Goal: Entertainment & Leisure: Consume media (video, audio)

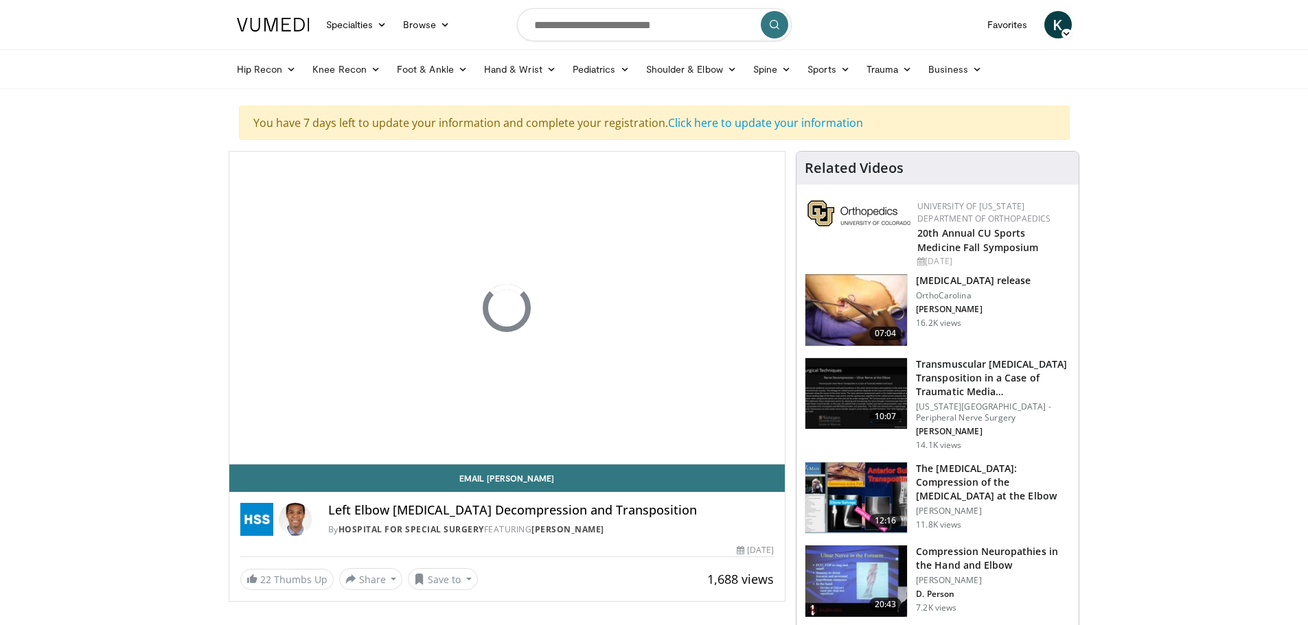
drag, startPoint x: 1188, startPoint y: 152, endPoint x: 1183, endPoint y: 34, distance: 118.9
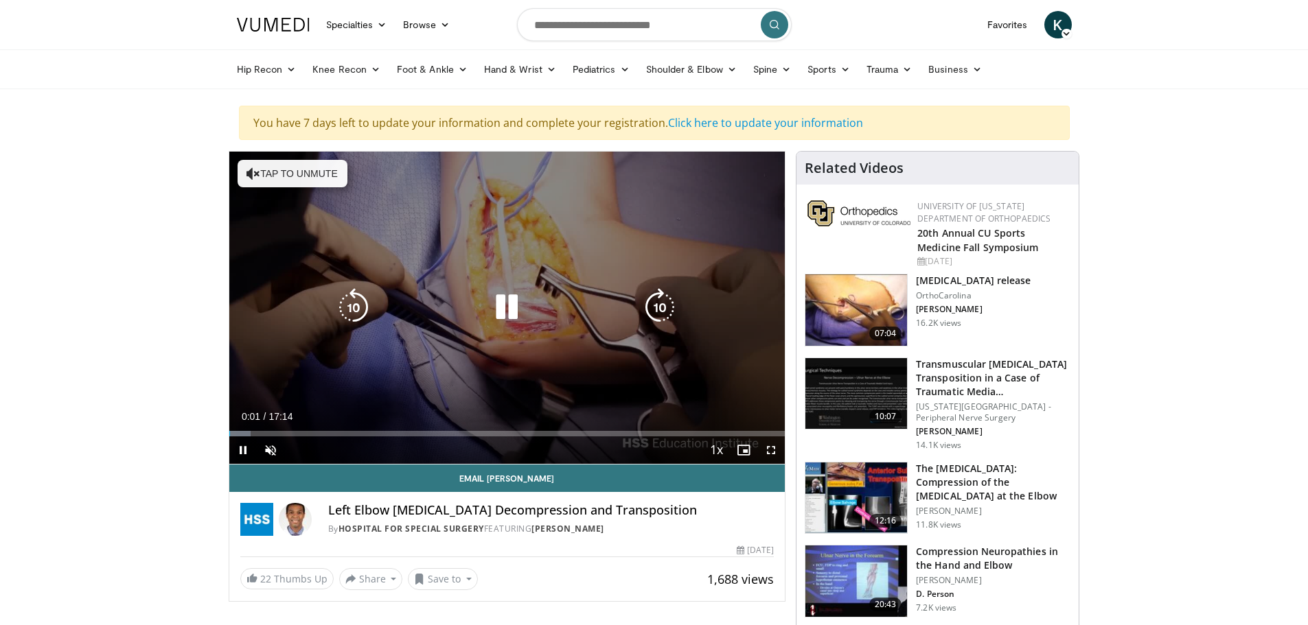
click at [456, 285] on div "10 seconds Tap to unmute" at bounding box center [507, 308] width 556 height 312
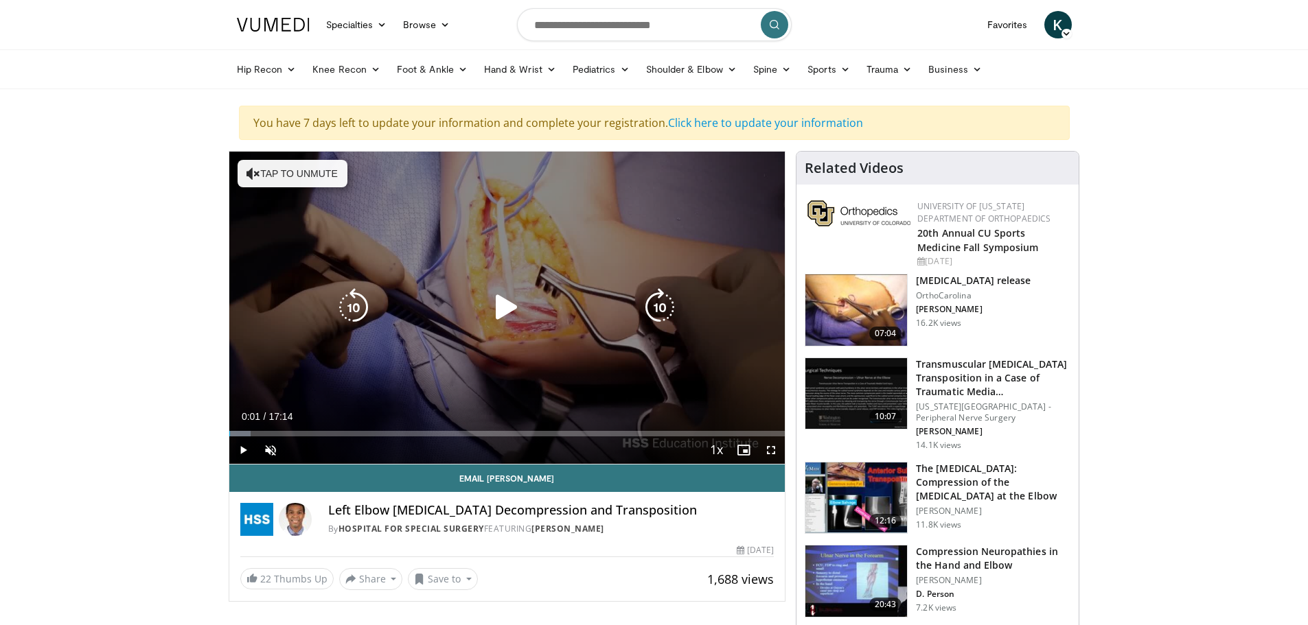
click at [494, 316] on icon "Video Player" at bounding box center [506, 307] width 38 height 38
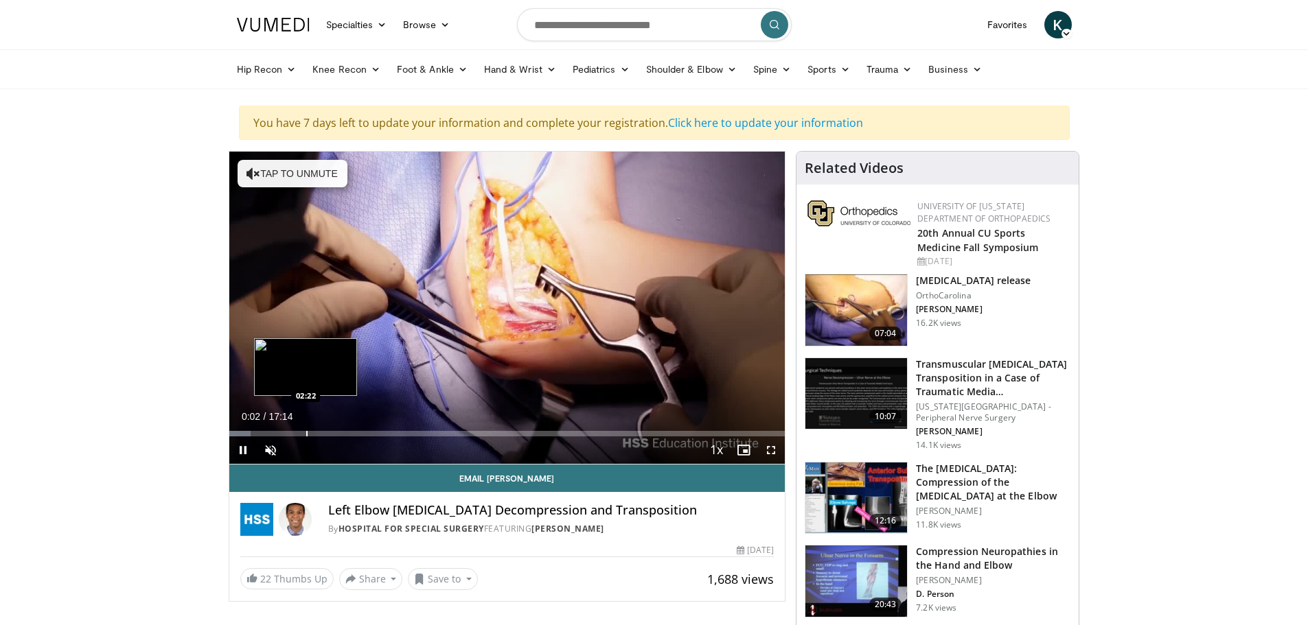
click at [307, 431] on div "Progress Bar" at bounding box center [306, 433] width 1 height 5
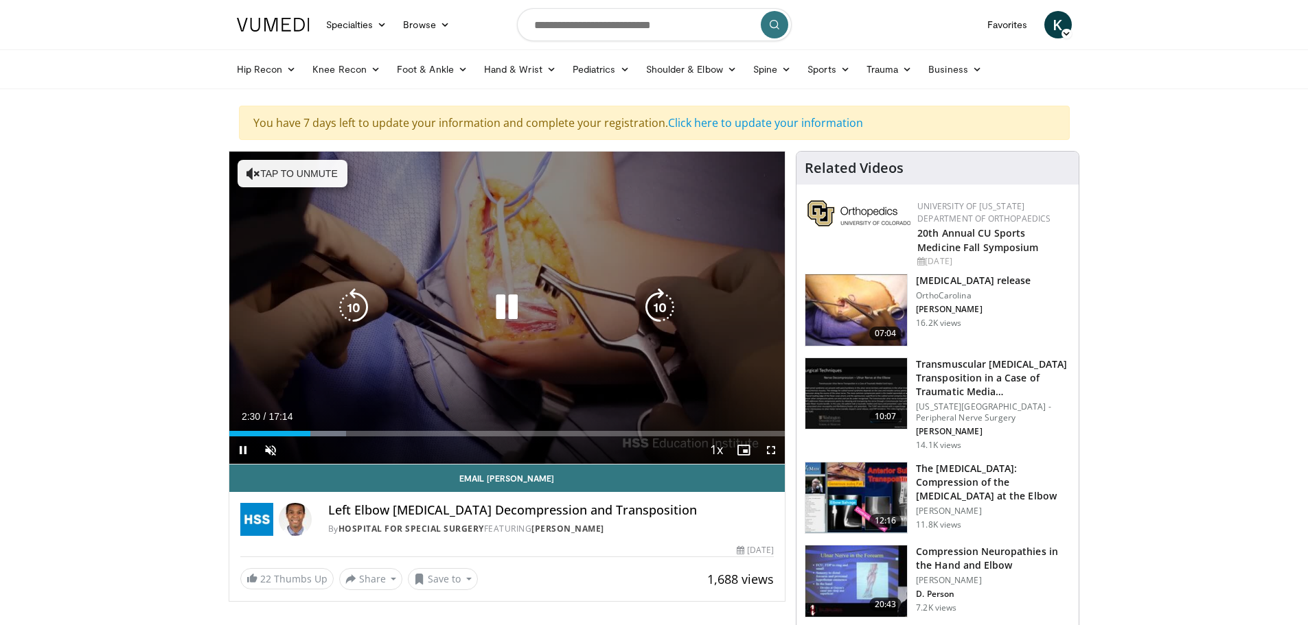
click at [290, 176] on button "Tap to unmute" at bounding box center [292, 173] width 110 height 27
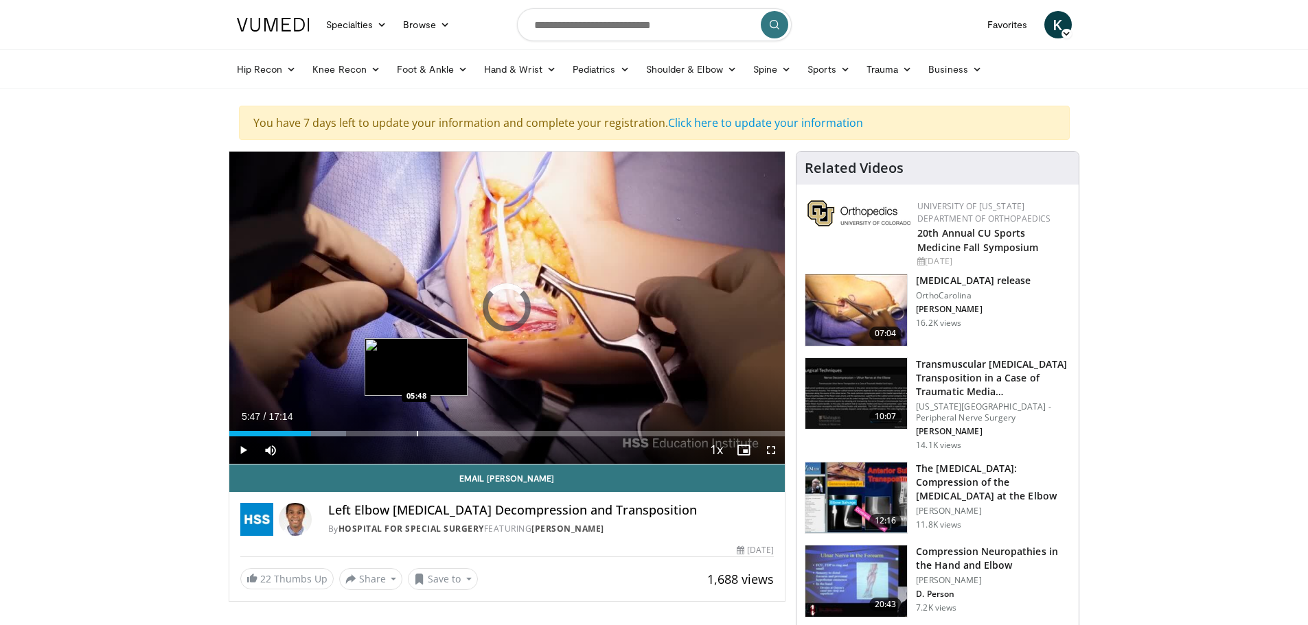
click at [417, 432] on div "Progress Bar" at bounding box center [417, 433] width 1 height 5
click at [401, 429] on div "Loaded : 36.78% 05:49 05:20" at bounding box center [507, 430] width 556 height 13
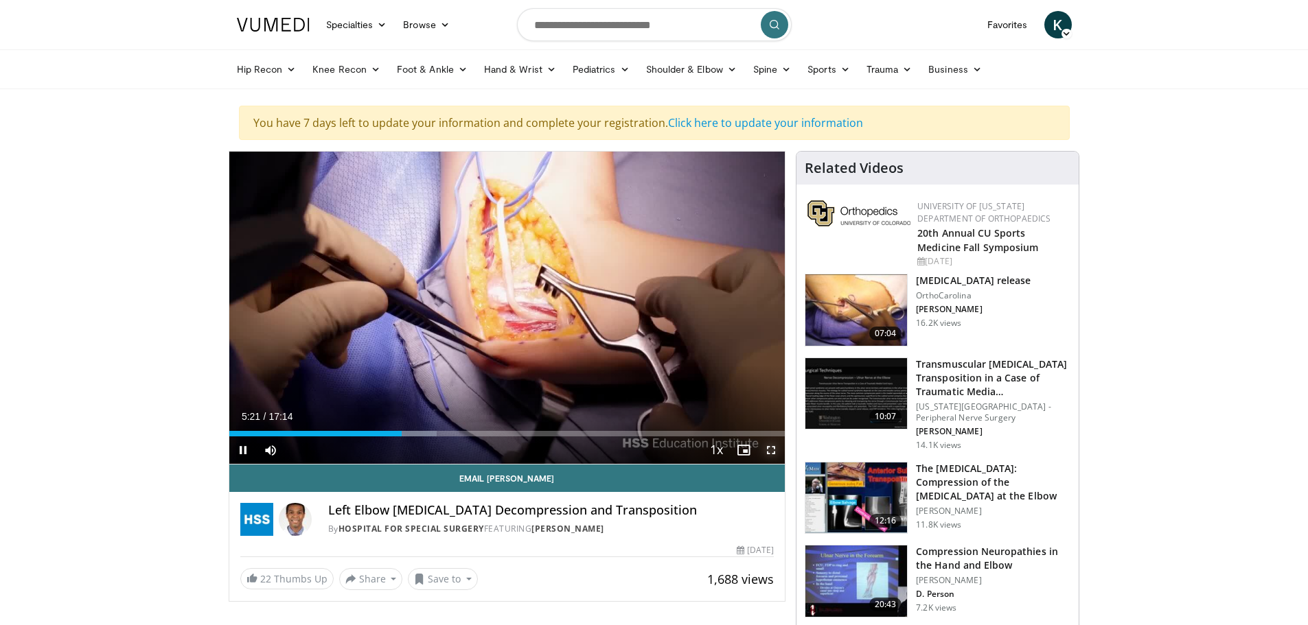
click at [770, 451] on span "Video Player" at bounding box center [770, 450] width 27 height 27
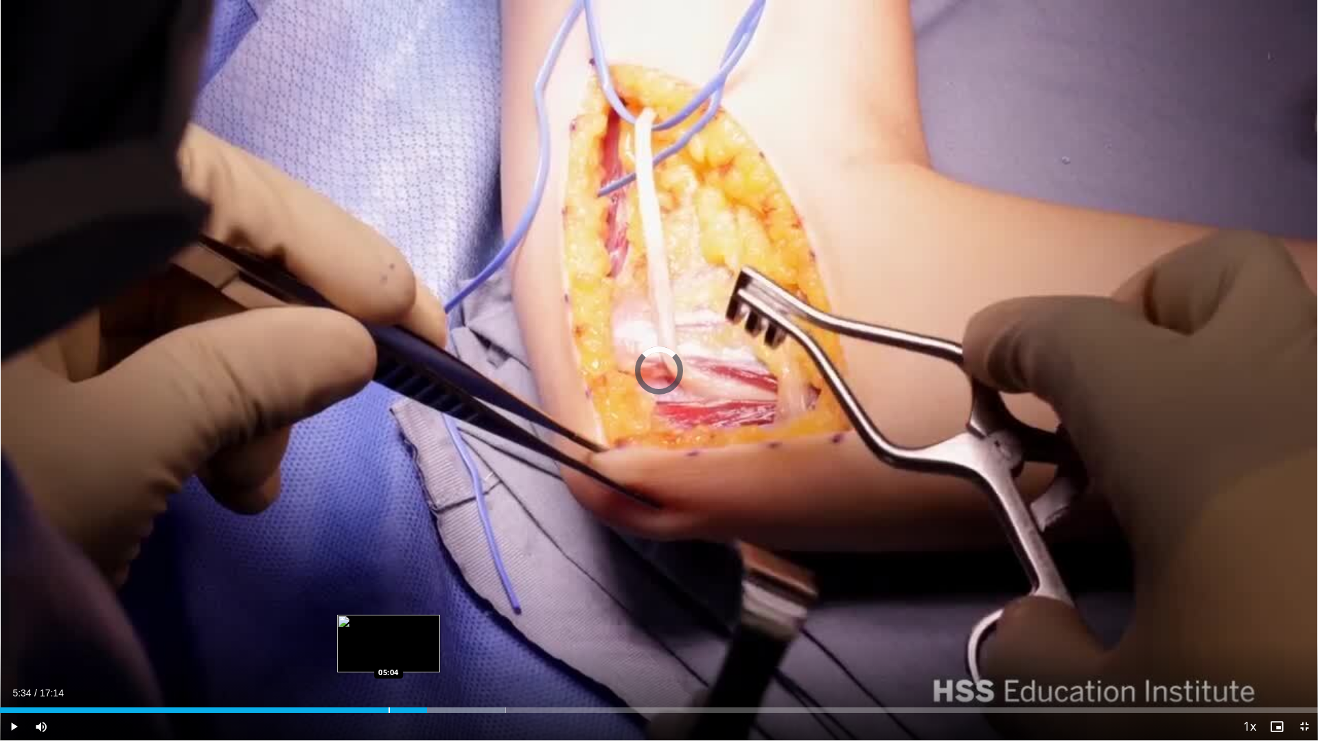
click at [389, 625] on div "Progress Bar" at bounding box center [389, 710] width 1 height 5
click at [340, 625] on div "Loaded : 35.49% 05:05 04:26" at bounding box center [659, 706] width 1318 height 13
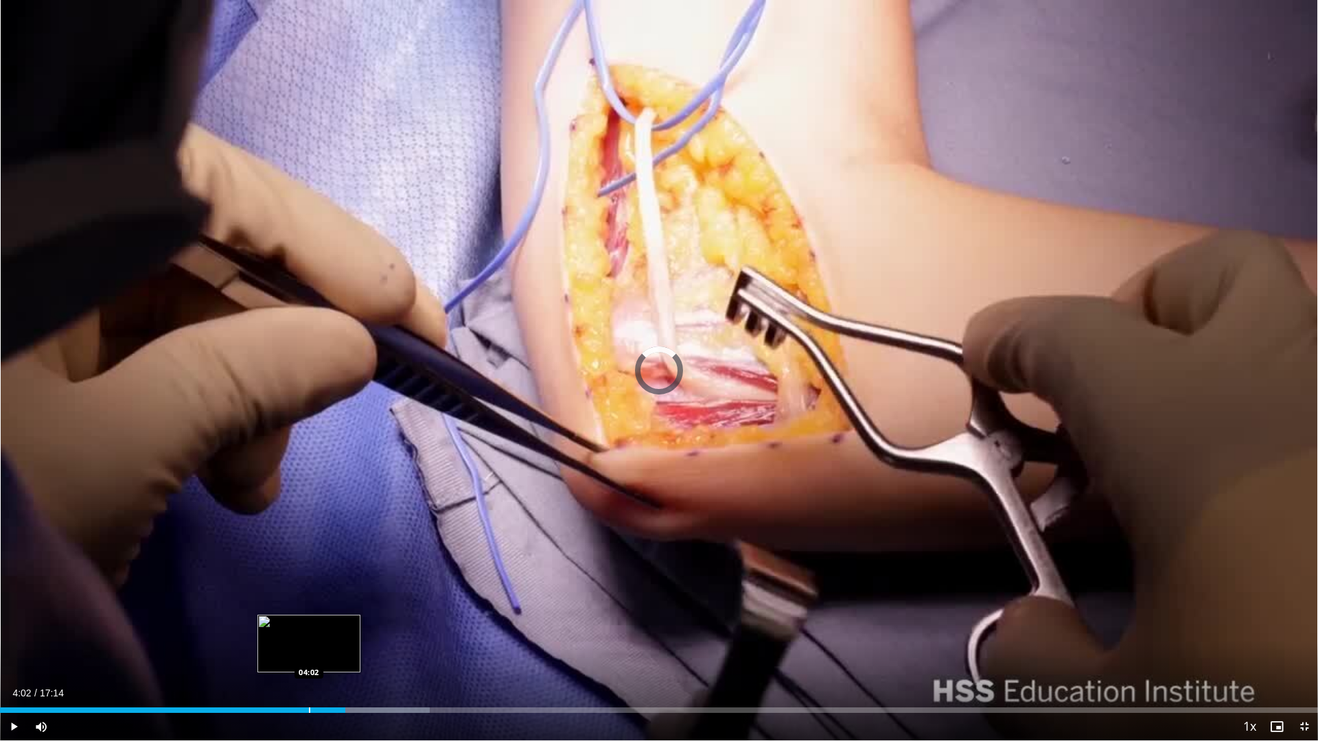
click at [310, 625] on div "Progress Bar" at bounding box center [309, 710] width 1 height 5
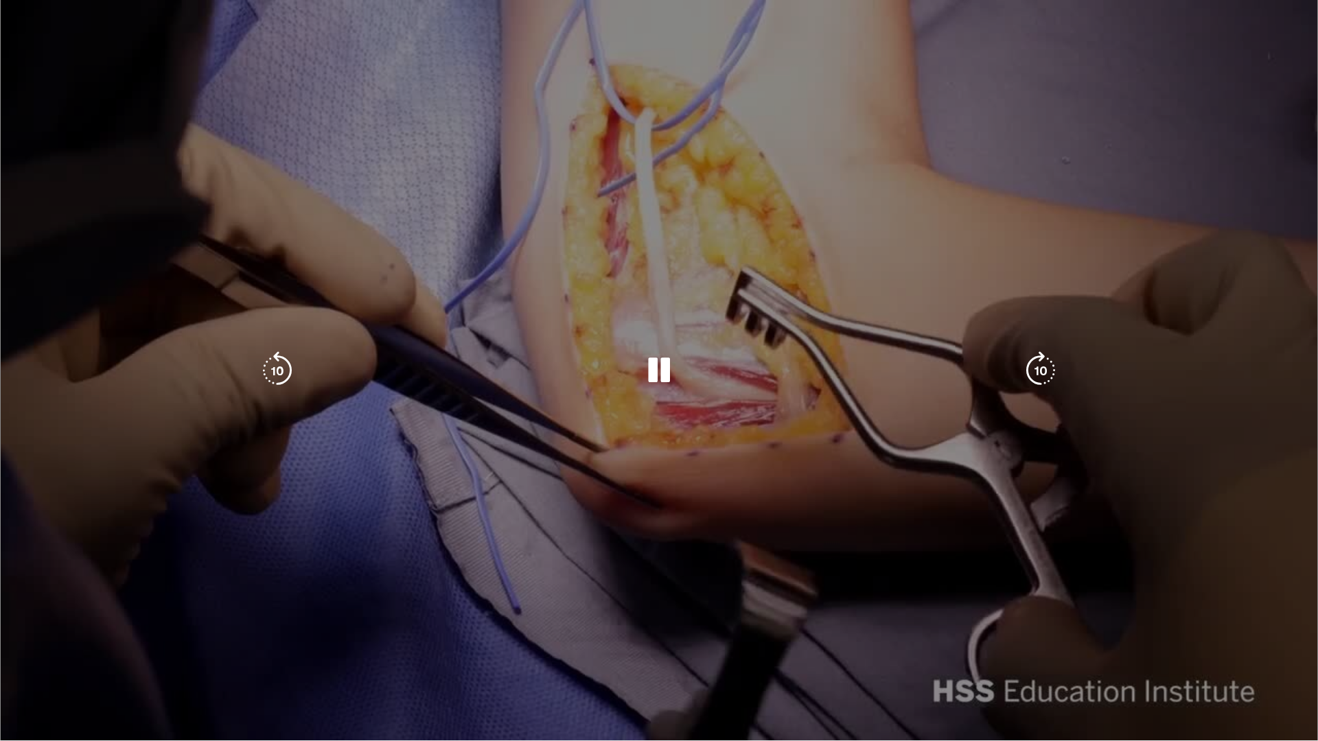
click at [840, 457] on div "10 seconds Tap to unmute" at bounding box center [659, 370] width 1318 height 741
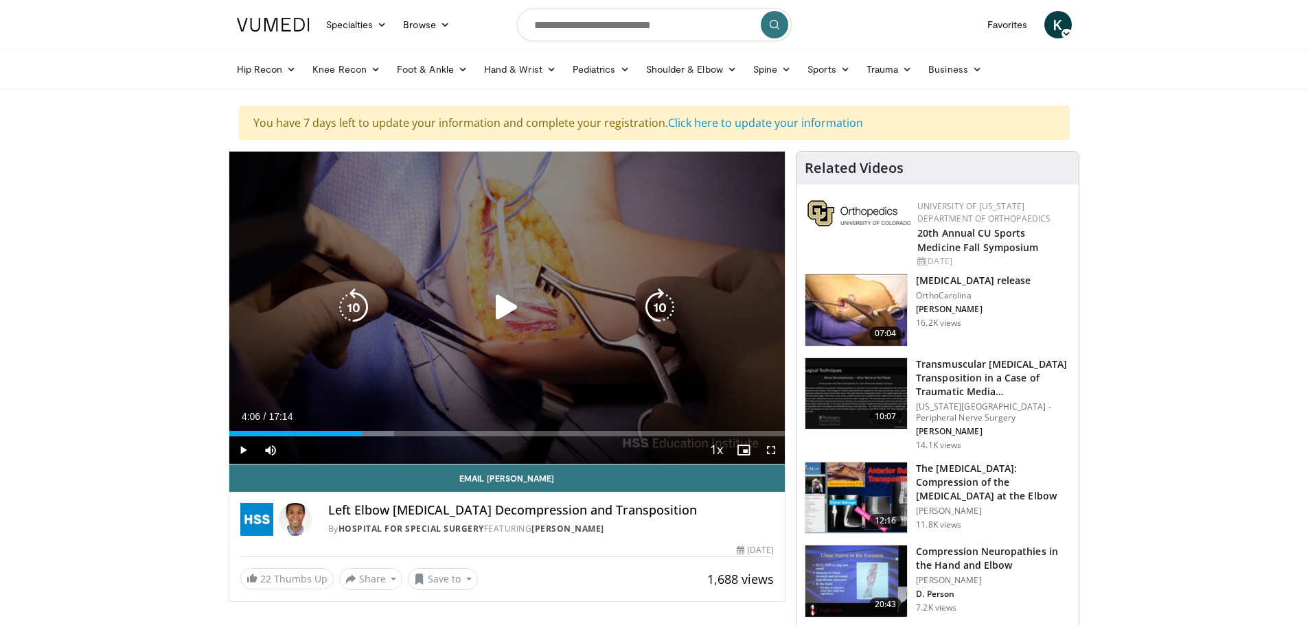
drag, startPoint x: 664, startPoint y: 344, endPoint x: 722, endPoint y: 403, distance: 82.5
click at [665, 344] on div "10 seconds Tap to unmute" at bounding box center [507, 308] width 556 height 312
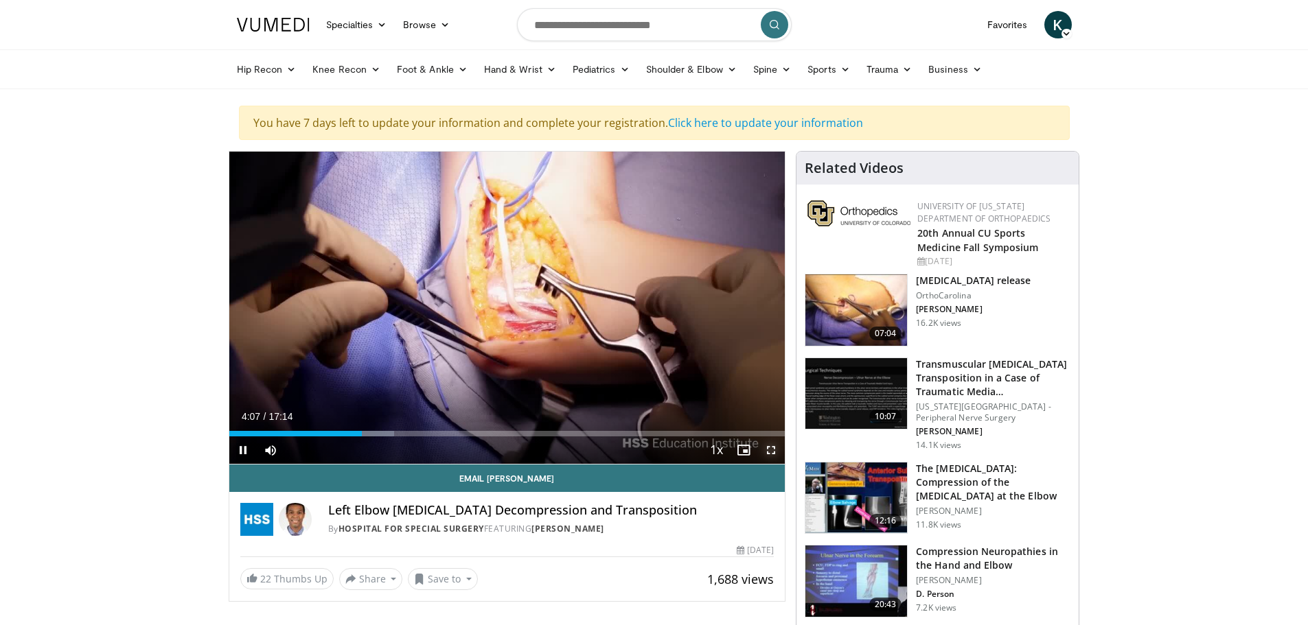
click at [763, 449] on span "Video Player" at bounding box center [770, 450] width 27 height 27
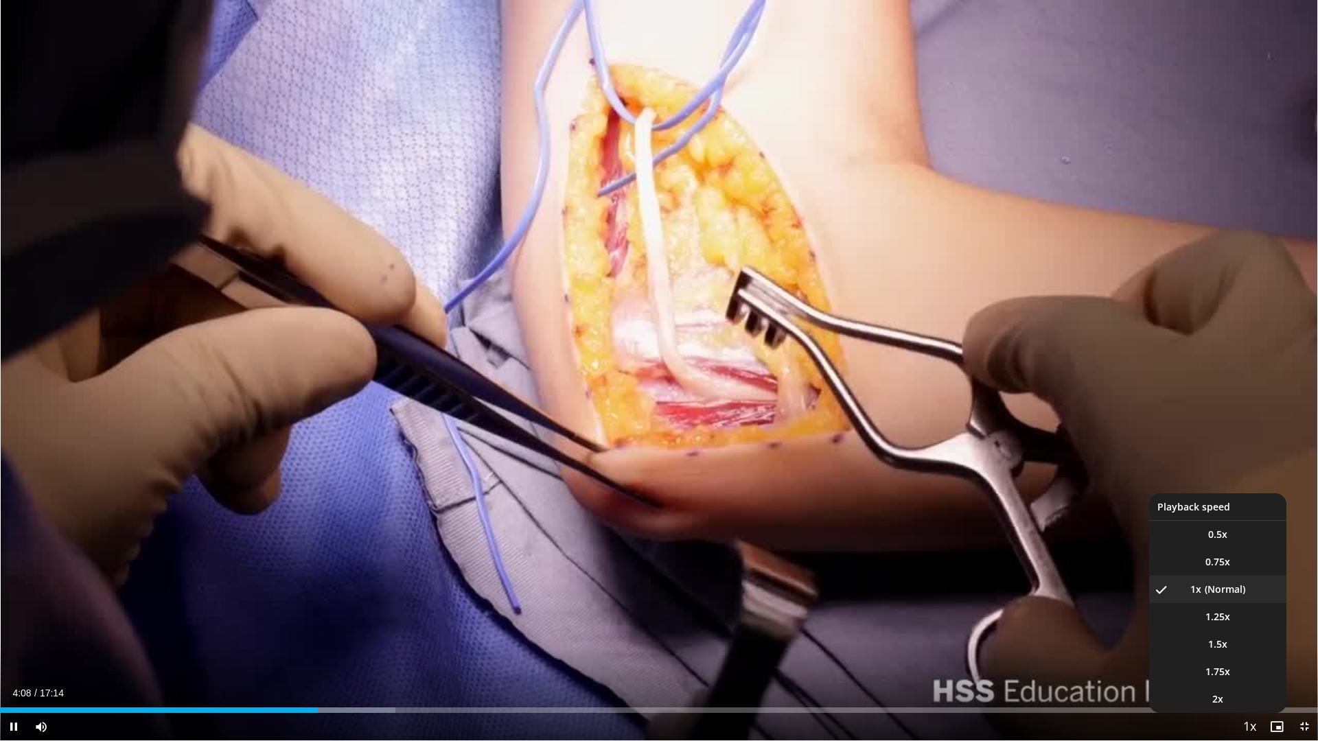
click at [1250, 625] on span "Video Player" at bounding box center [1249, 727] width 19 height 27
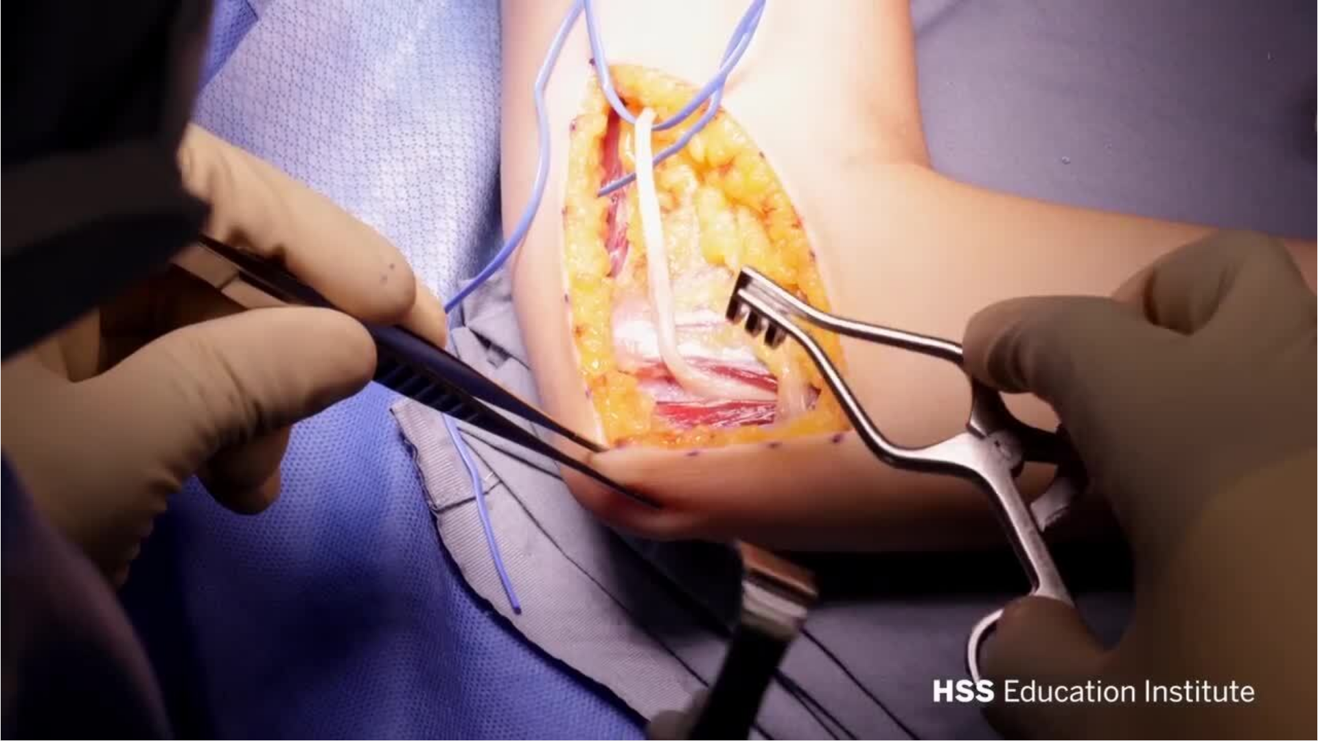
click at [1250, 625] on div "10 seconds Tap to unmute" at bounding box center [659, 370] width 1318 height 741
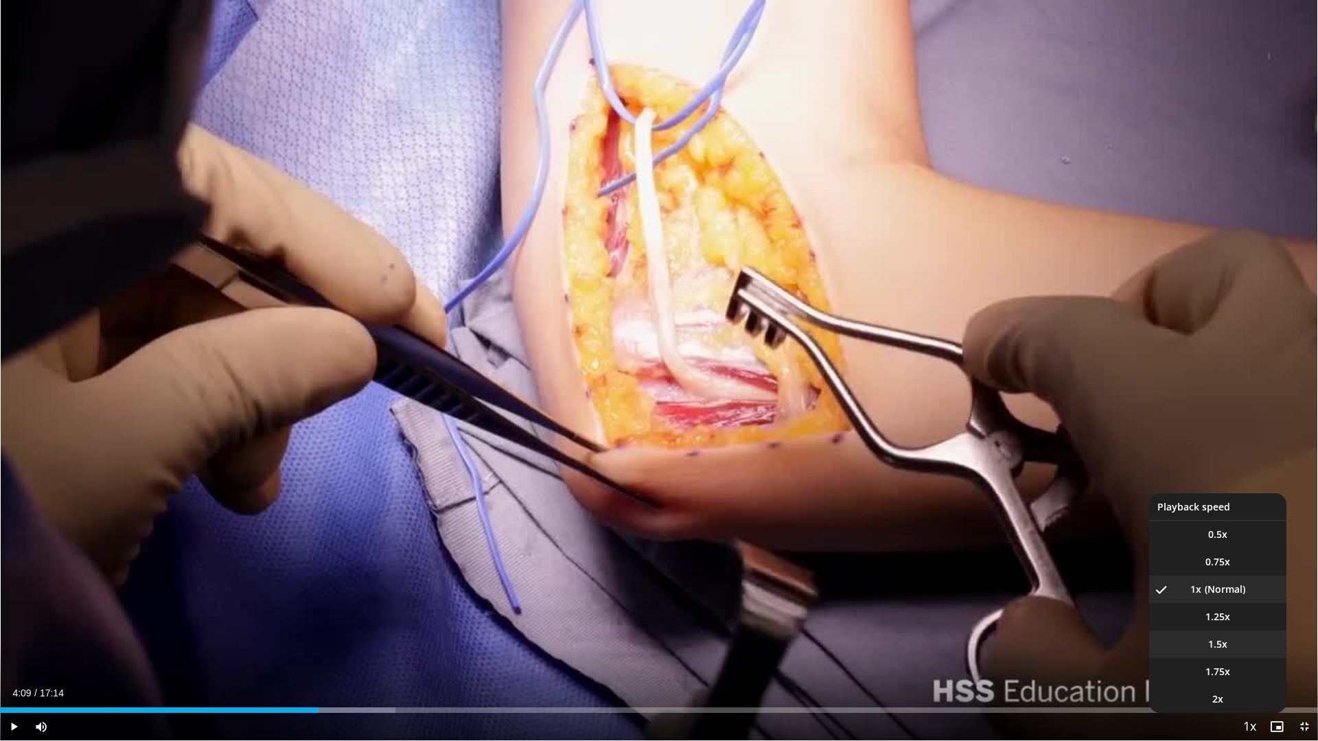
click at [1231, 625] on li "1.5x" at bounding box center [1217, 644] width 137 height 27
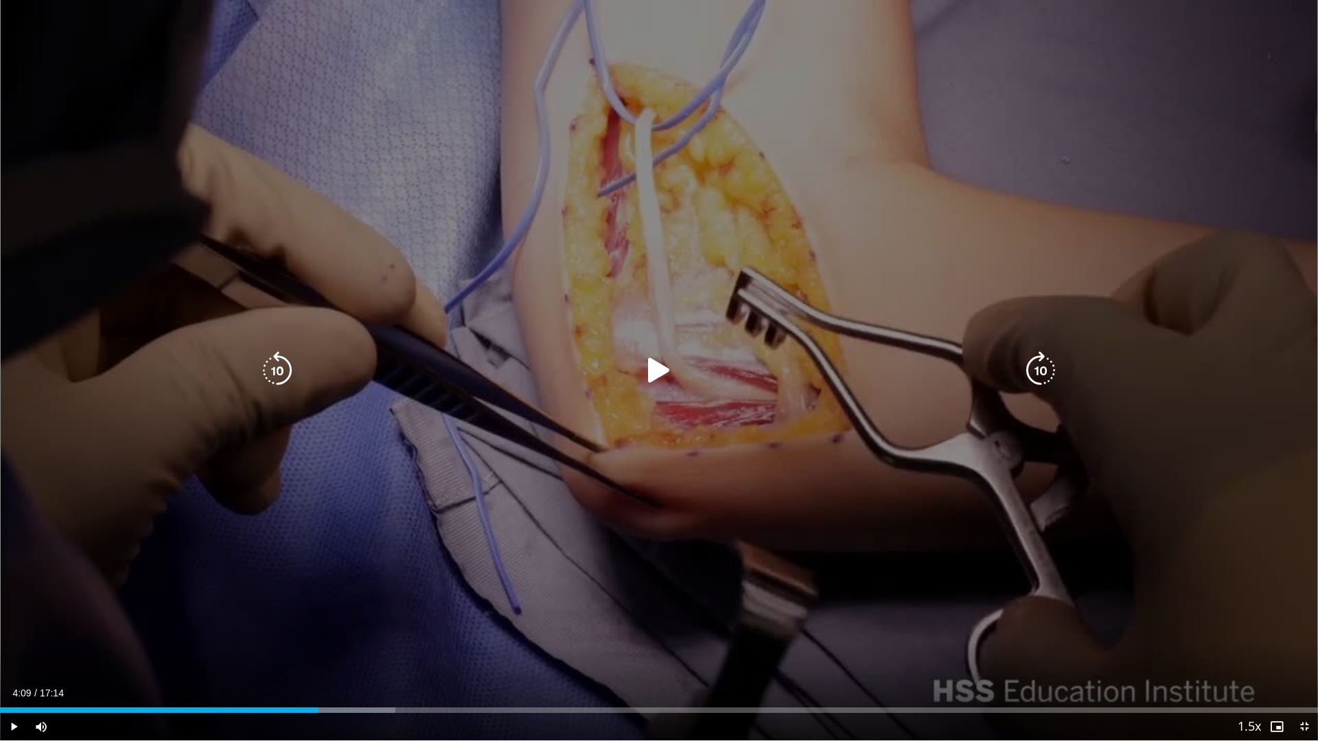
drag, startPoint x: 947, startPoint y: 550, endPoint x: 995, endPoint y: 564, distance: 50.0
click at [948, 550] on div "10 seconds Tap to unmute" at bounding box center [659, 370] width 1318 height 741
click at [1288, 625] on div "Current Time 4:10 / Duration 17:14 Pause Skip Backward Skip Forward Mute Loaded…" at bounding box center [659, 726] width 1318 height 27
click at [888, 410] on div "10 seconds Tap to unmute" at bounding box center [659, 370] width 1318 height 741
